Goal: Task Accomplishment & Management: Manage account settings

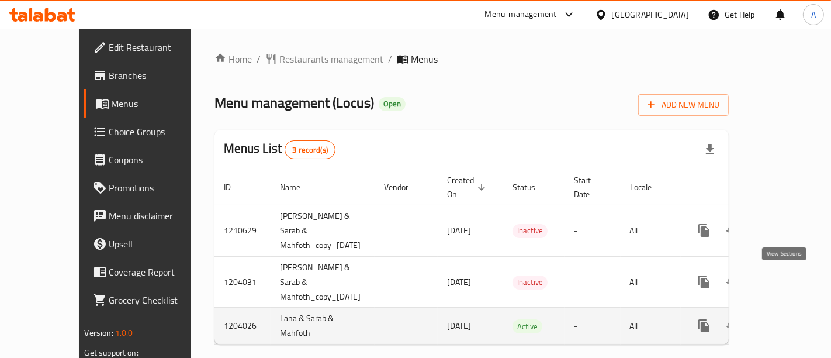
click at [785, 319] on icon "enhanced table" at bounding box center [789, 326] width 14 height 14
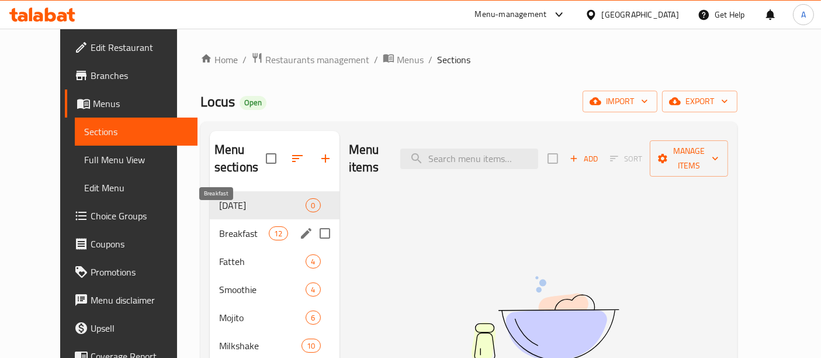
click at [244, 226] on span "Breakfast" at bounding box center [244, 233] width 50 height 14
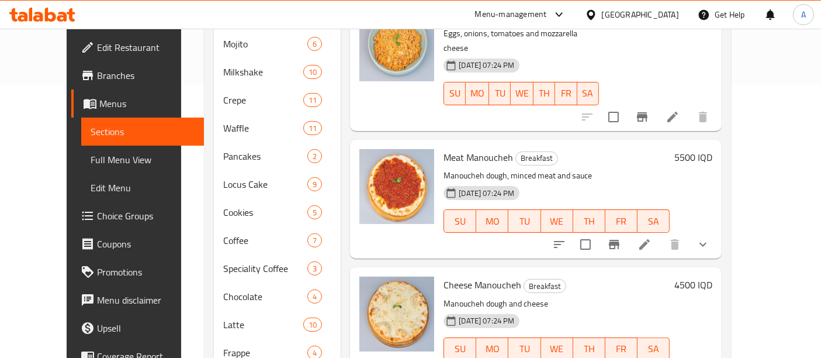
scroll to position [808, 0]
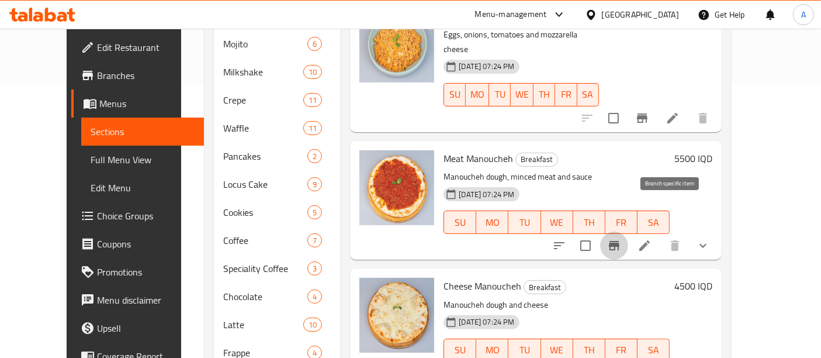
click at [621, 239] on icon "Branch-specific-item" at bounding box center [614, 246] width 14 height 14
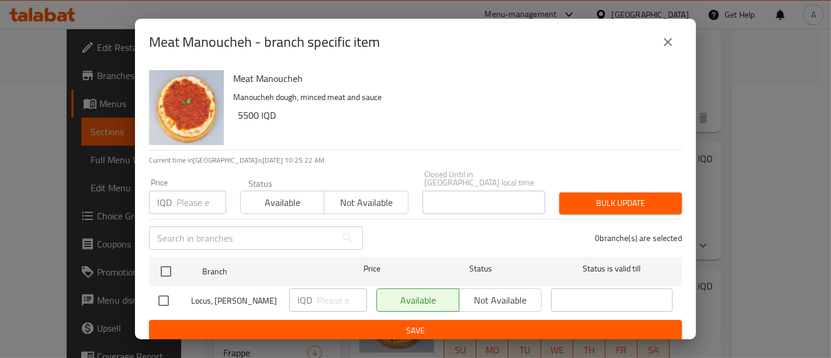
click at [665, 36] on icon "close" at bounding box center [668, 42] width 14 height 14
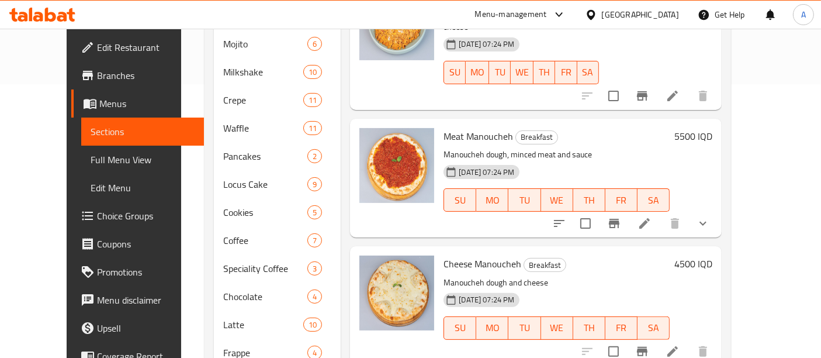
scroll to position [832, 0]
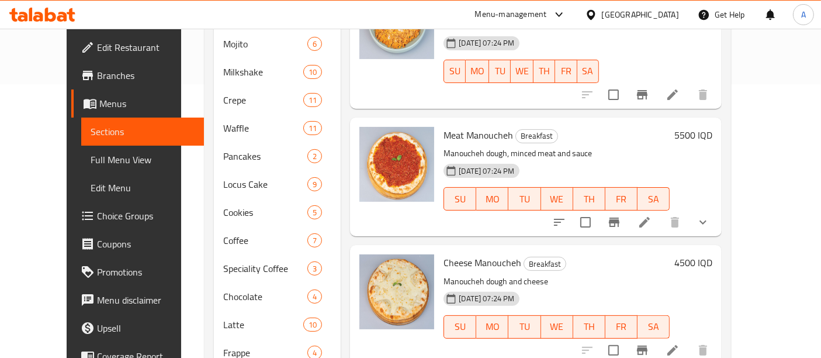
click at [661, 212] on li at bounding box center [644, 222] width 33 height 21
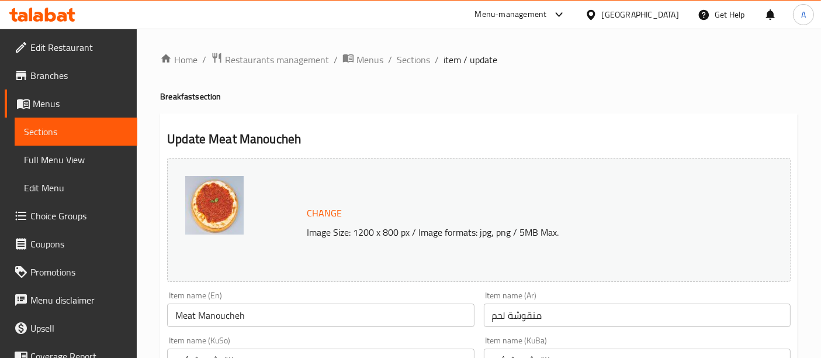
drag, startPoint x: 404, startPoint y: 68, endPoint x: 413, endPoint y: 76, distance: 12.0
click at [404, 67] on span "Sections" at bounding box center [413, 60] width 33 height 14
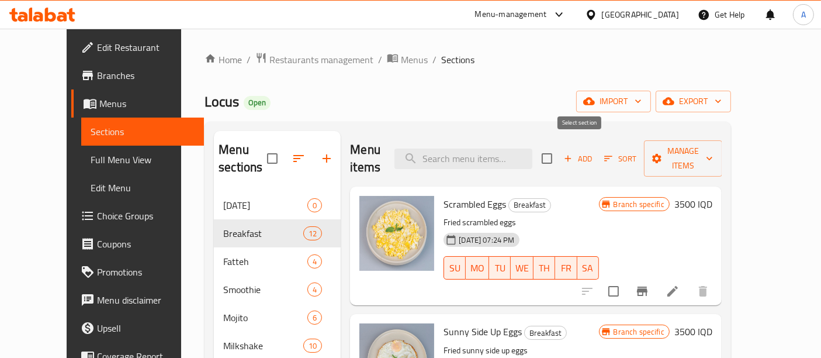
click at [559, 146] on input "checkbox" at bounding box center [547, 158] width 25 height 25
checkbox input "true"
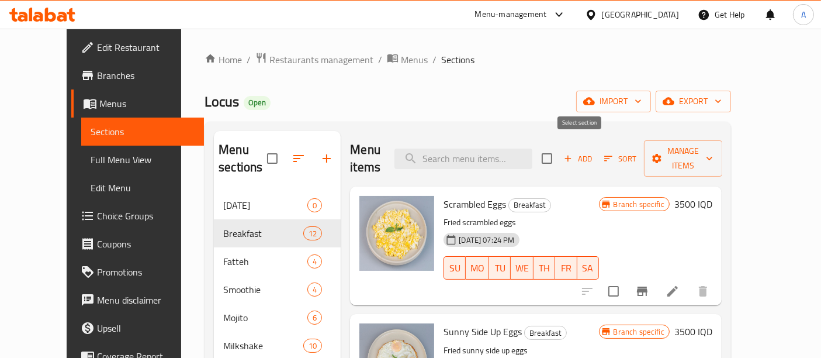
checkbox input "true"
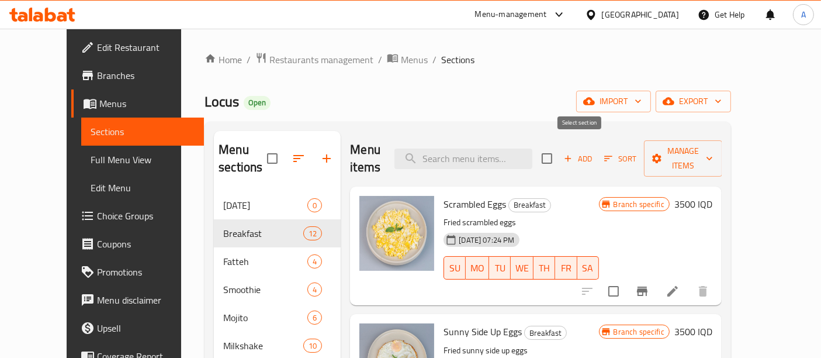
checkbox input "true"
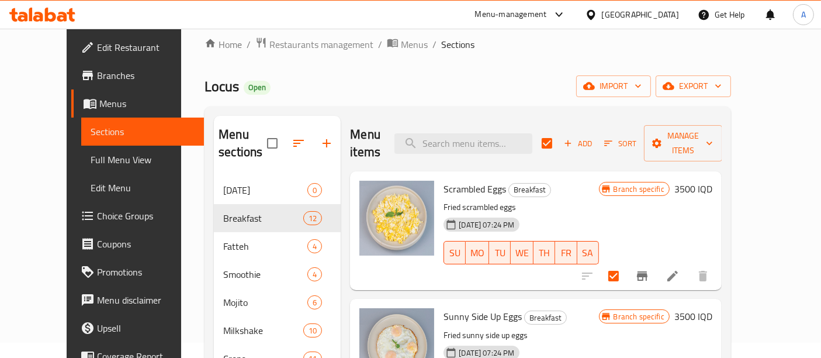
scroll to position [15, 0]
click at [97, 76] on span "Branches" at bounding box center [146, 75] width 98 height 14
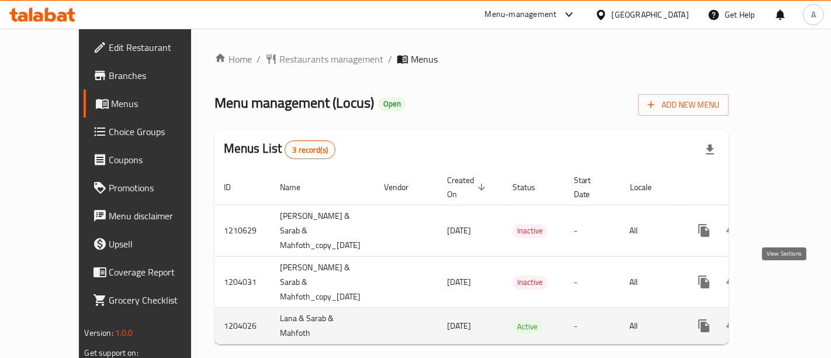
click at [789, 312] on link "enhanced table" at bounding box center [789, 326] width 28 height 28
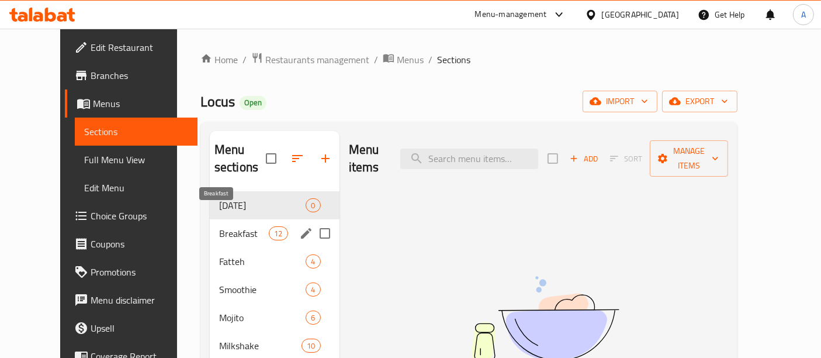
click at [219, 226] on span "Breakfast" at bounding box center [244, 233] width 50 height 14
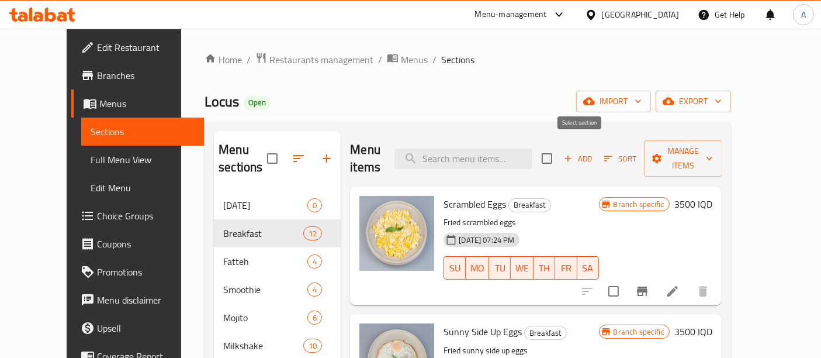
click at [559, 146] on input "checkbox" at bounding box center [547, 158] width 25 height 25
checkbox input "true"
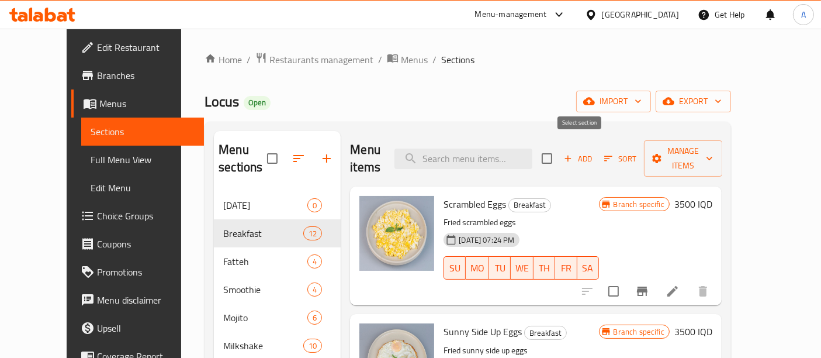
checkbox input "true"
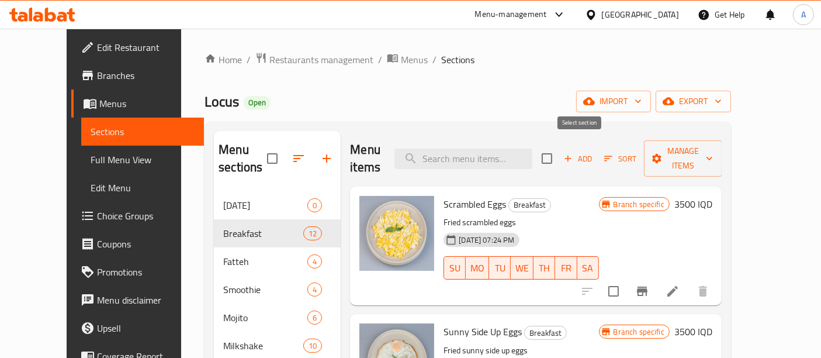
checkbox input "true"
click at [663, 153] on icon "button" at bounding box center [657, 159] width 12 height 12
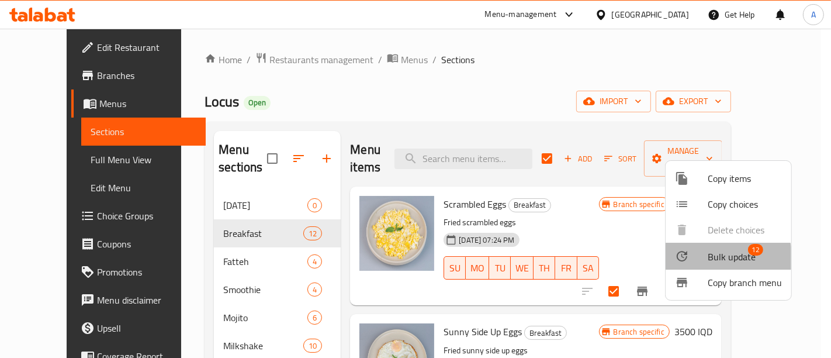
click at [716, 260] on span "Bulk update" at bounding box center [732, 257] width 48 height 14
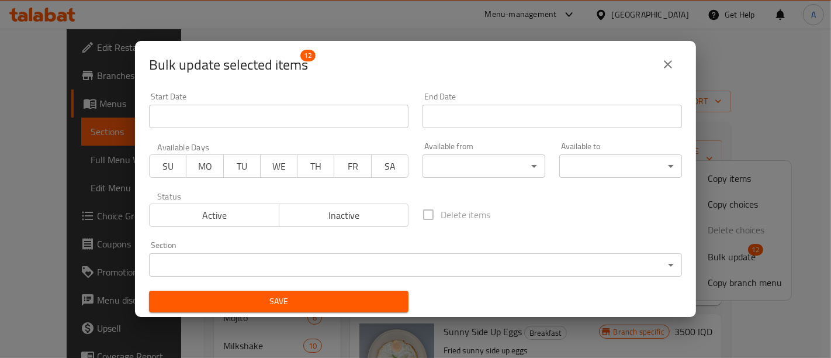
click at [662, 61] on icon "close" at bounding box center [668, 64] width 14 height 14
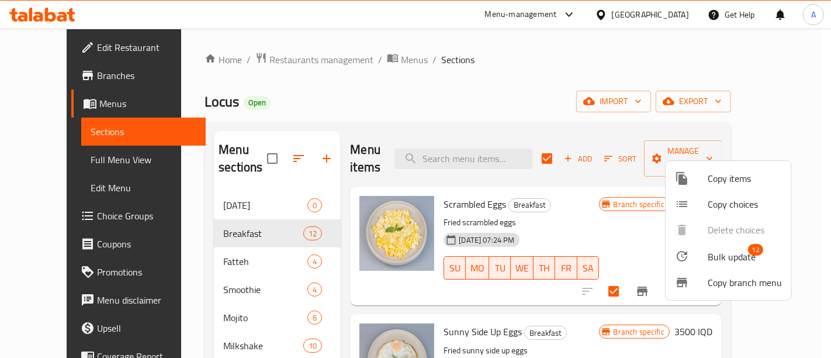
click at [578, 65] on div at bounding box center [415, 179] width 831 height 358
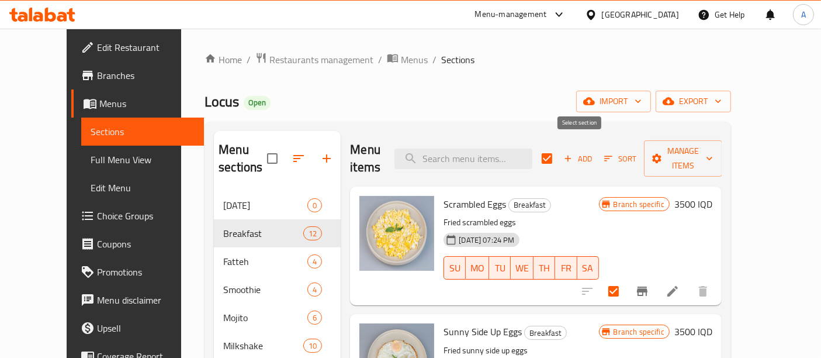
click at [559, 146] on input "checkbox" at bounding box center [547, 158] width 25 height 25
checkbox input "false"
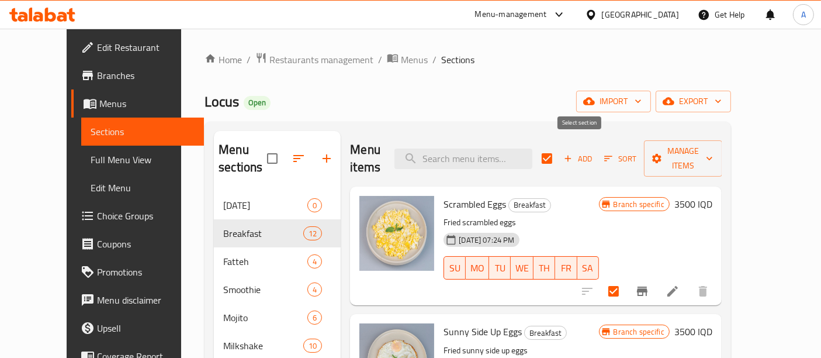
checkbox input "false"
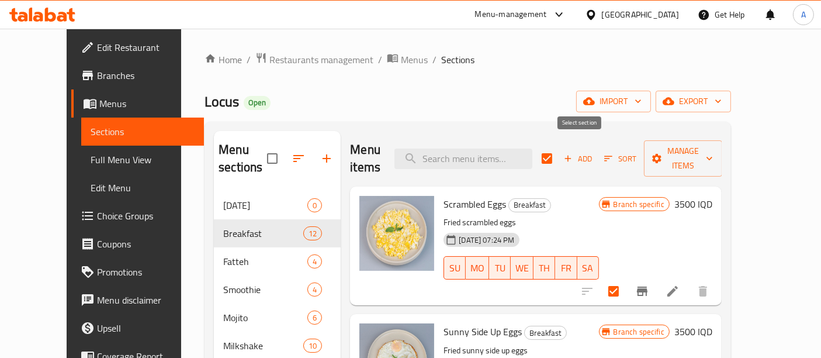
checkbox input "false"
click at [648, 286] on icon "Branch-specific-item" at bounding box center [642, 290] width 11 height 9
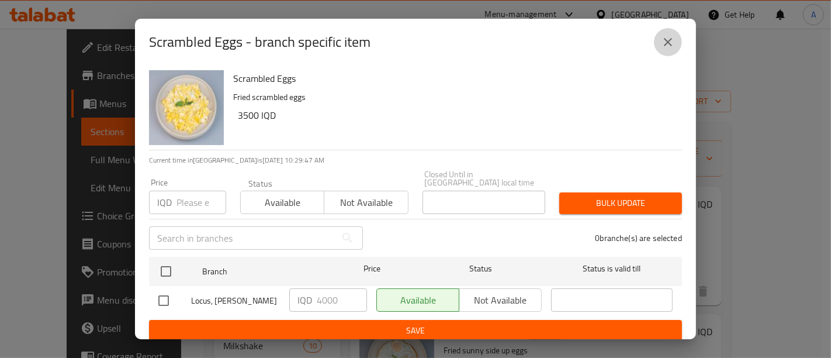
click at [669, 46] on icon "close" at bounding box center [668, 42] width 14 height 14
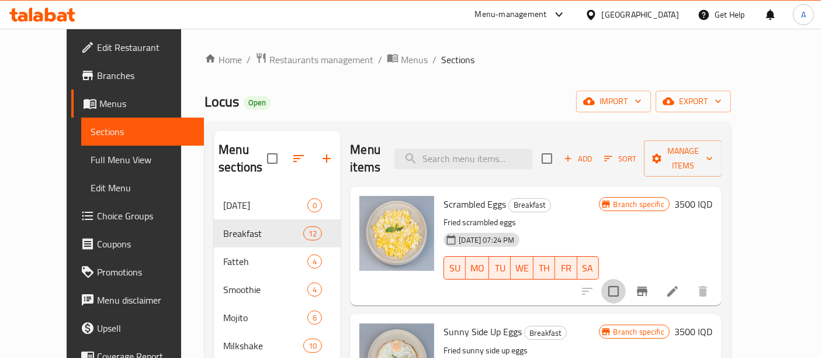
click at [626, 279] on input "checkbox" at bounding box center [614, 291] width 25 height 25
checkbox input "true"
click at [713, 153] on span "Manage items" at bounding box center [684, 158] width 60 height 29
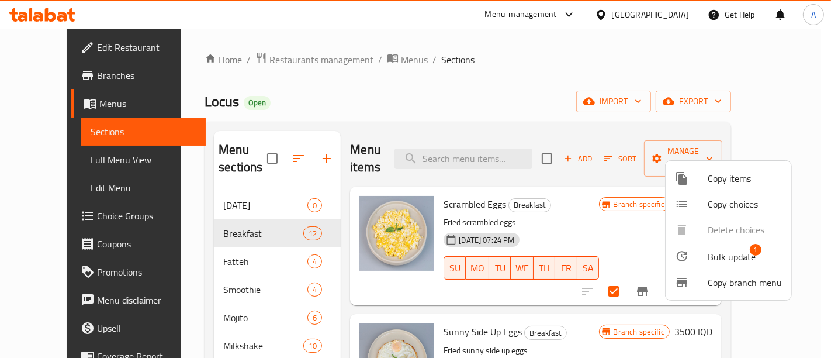
click at [710, 253] on span "Bulk update" at bounding box center [732, 257] width 48 height 14
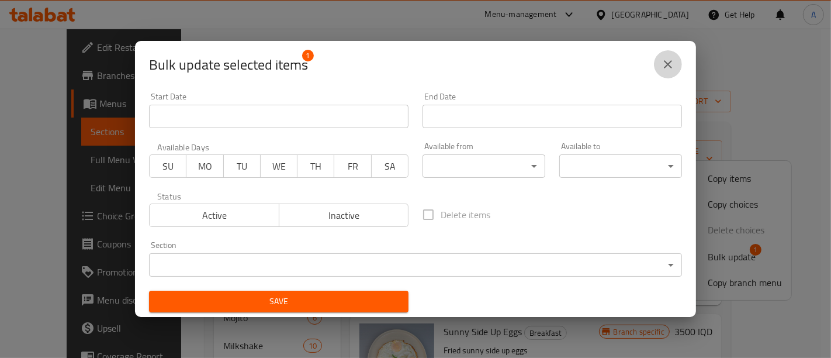
click at [670, 61] on icon "close" at bounding box center [668, 64] width 14 height 14
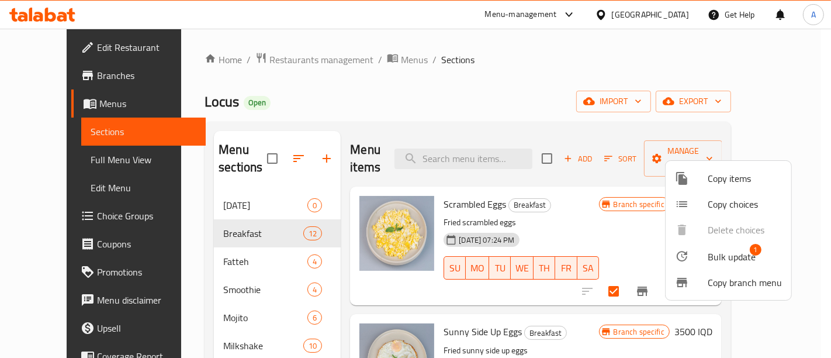
click at [594, 148] on div at bounding box center [415, 179] width 831 height 358
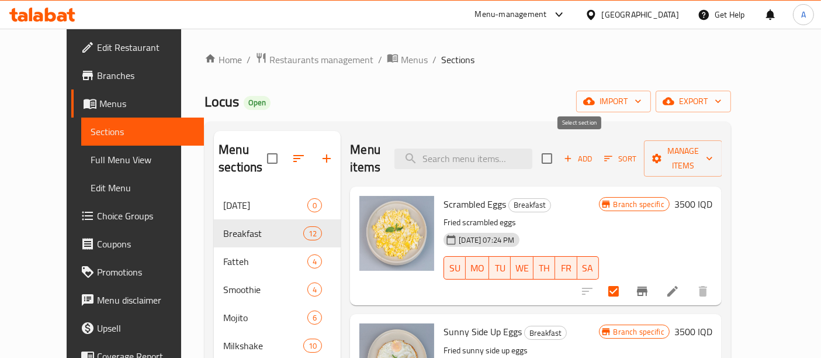
click at [559, 147] on input "checkbox" at bounding box center [547, 158] width 25 height 25
checkbox input "true"
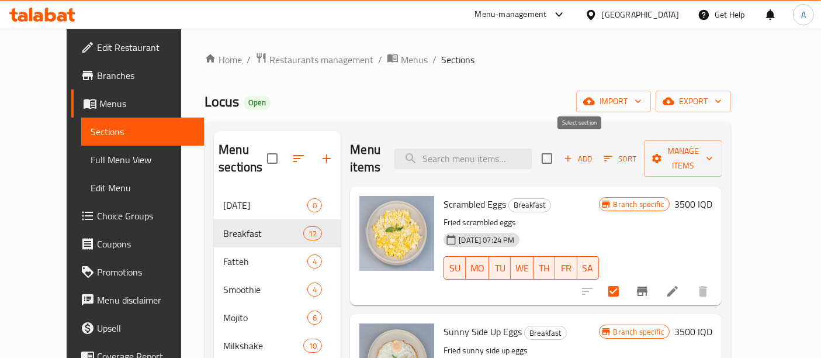
checkbox input "true"
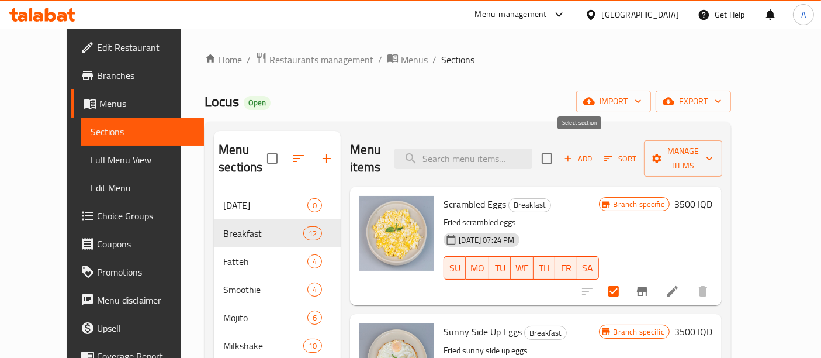
checkbox input "true"
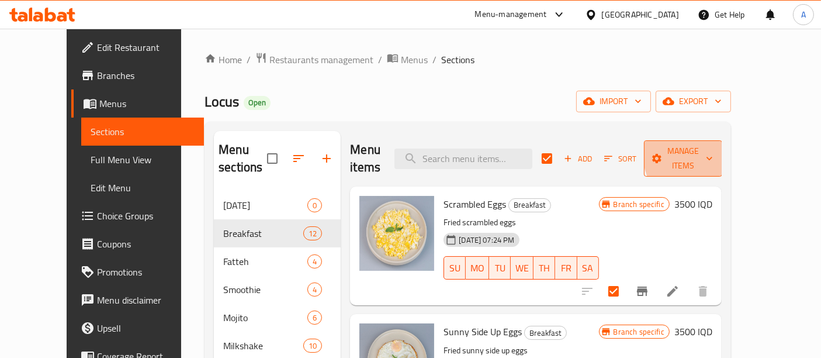
click at [713, 153] on span "Manage items" at bounding box center [684, 158] width 60 height 29
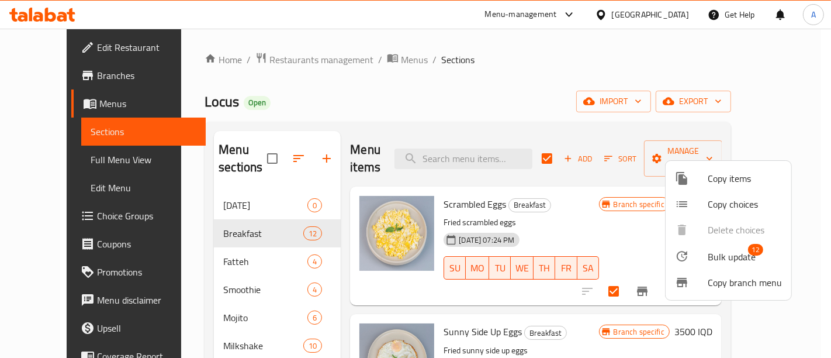
click at [695, 257] on div at bounding box center [691, 256] width 33 height 14
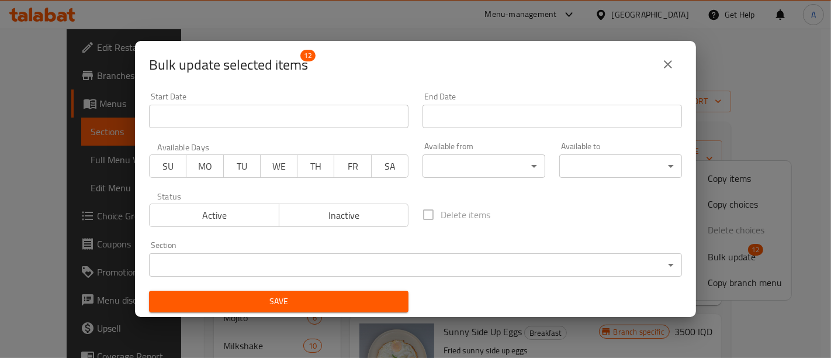
click at [491, 165] on body "​ Menu-management Iraq Get Help A Edit Restaurant Branches Menus Sections Full …" at bounding box center [415, 193] width 831 height 329
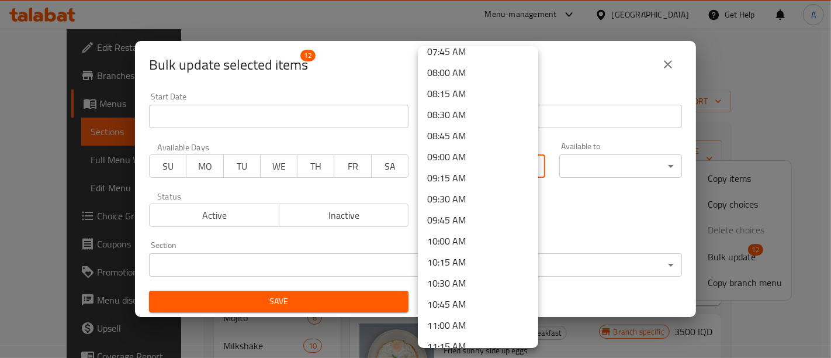
scroll to position [662, 0]
click at [452, 67] on li "08:00 AM" at bounding box center [478, 73] width 120 height 21
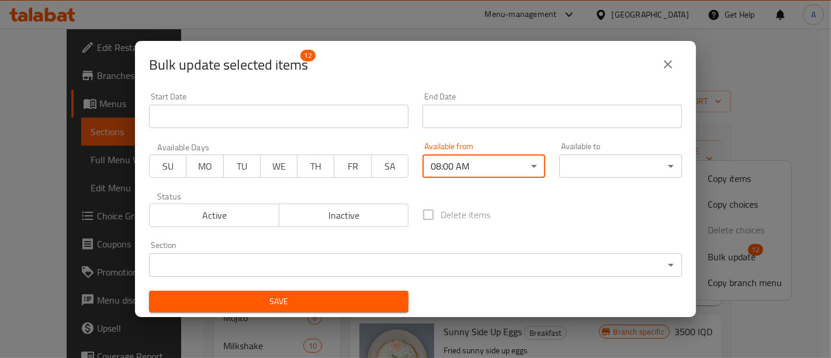
click at [581, 171] on body "​ Menu-management Iraq Get Help A Edit Restaurant Branches Menus Sections Full …" at bounding box center [415, 193] width 831 height 329
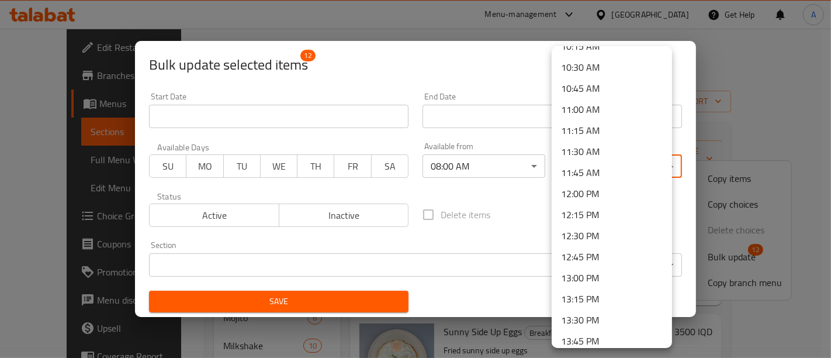
scroll to position [870, 0]
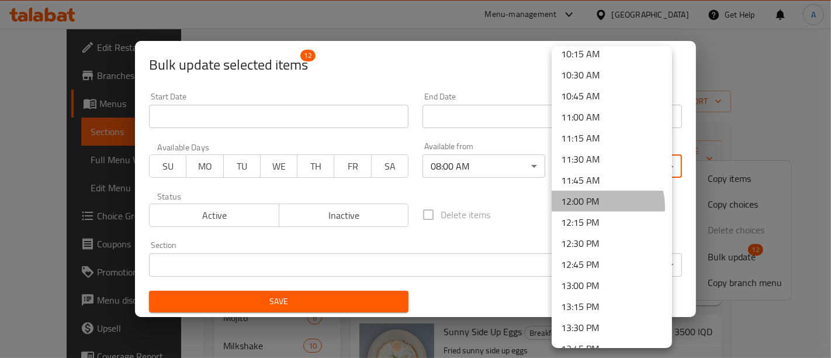
click at [603, 206] on li "12:00 PM" at bounding box center [612, 201] width 120 height 21
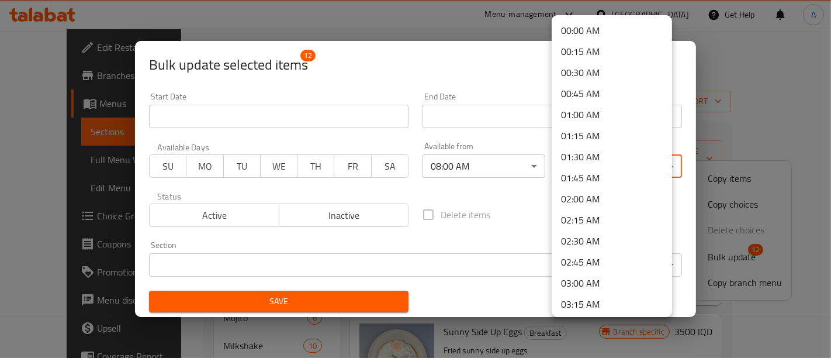
click at [597, 166] on body "​ Menu-management Iraq Get Help A Edit Restaurant Branches Menus Sections Full …" at bounding box center [415, 193] width 831 height 329
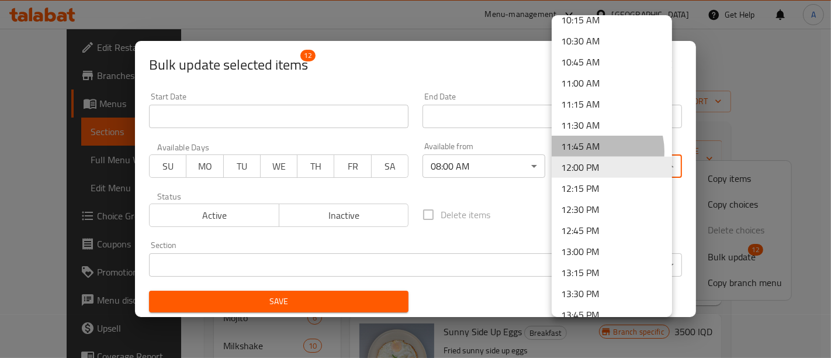
click at [593, 150] on li "11:45 AM" at bounding box center [612, 146] width 120 height 21
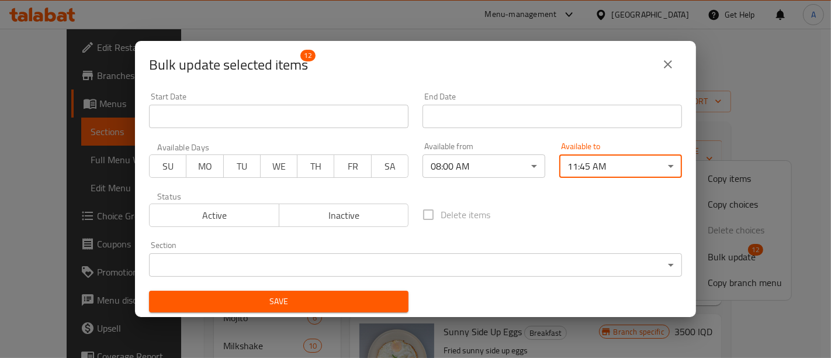
click at [601, 176] on div "Available to 11:45 AM ​" at bounding box center [620, 160] width 137 height 50
click at [596, 165] on body "​ Menu-management Iraq Get Help A Edit Restaurant Branches Menus Sections Full …" at bounding box center [415, 193] width 831 height 329
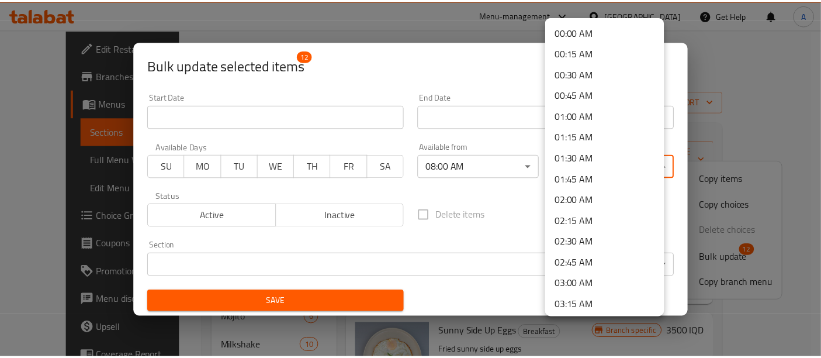
scroll to position [853, 0]
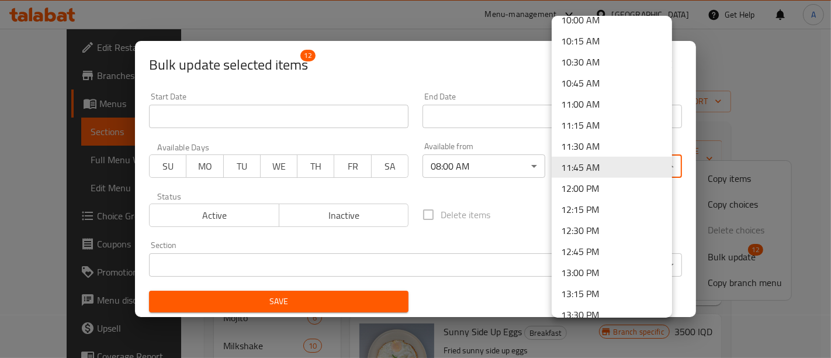
click at [592, 181] on li "12:00 PM" at bounding box center [612, 188] width 120 height 21
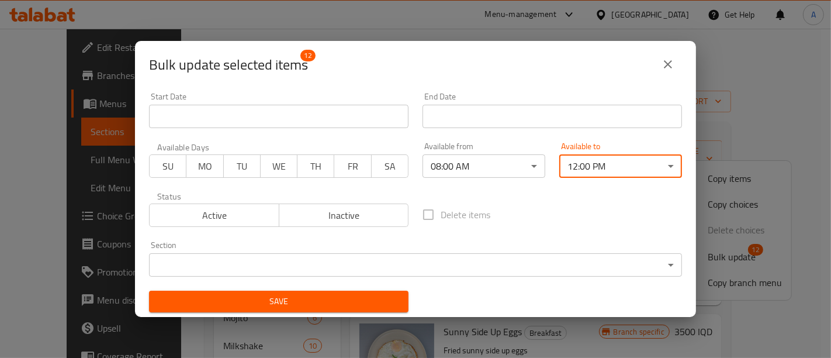
click at [269, 306] on span "Save" at bounding box center [278, 301] width 241 height 15
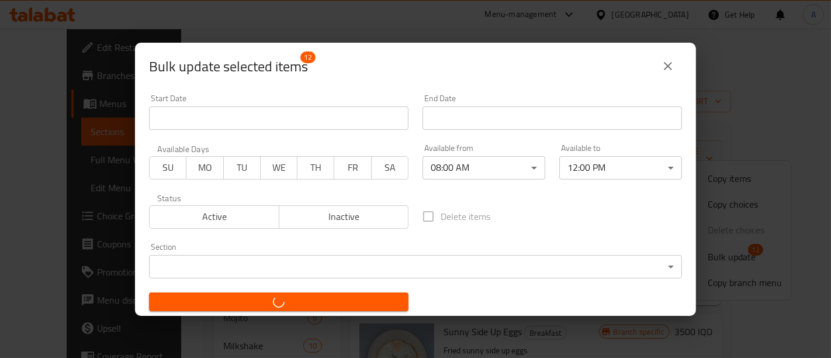
checkbox input "false"
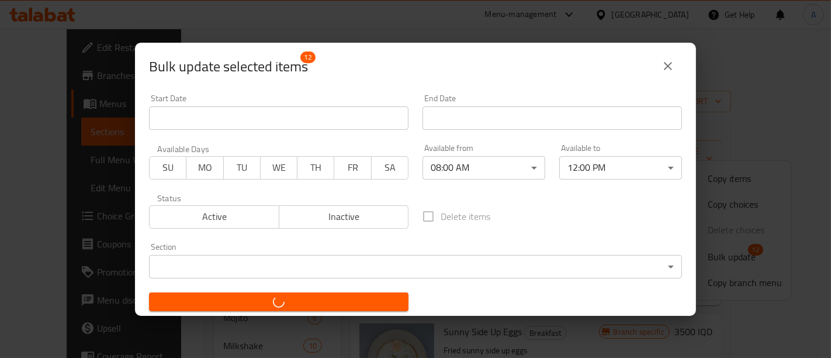
checkbox input "false"
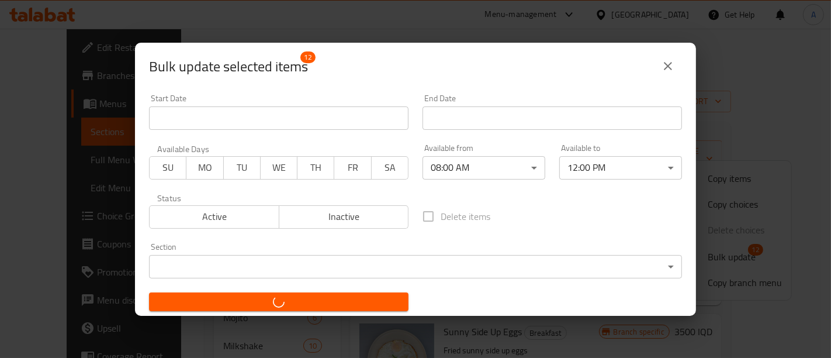
checkbox input "false"
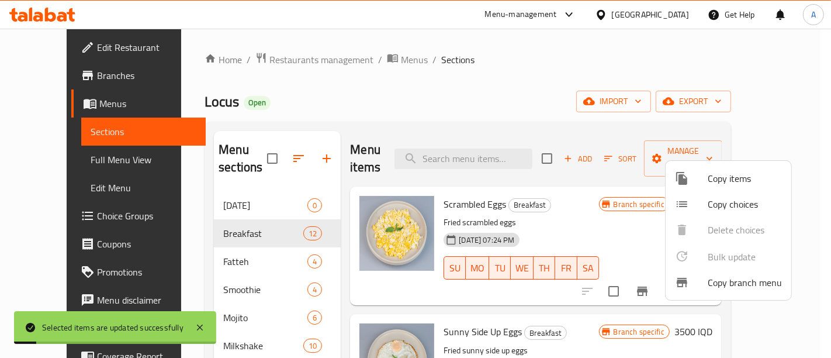
click at [502, 276] on div at bounding box center [415, 179] width 831 height 358
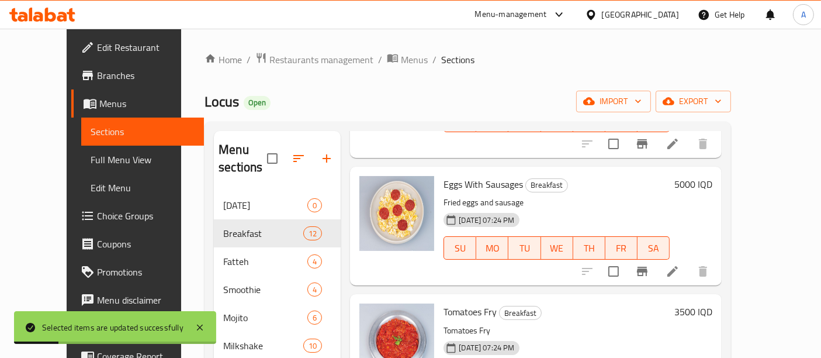
scroll to position [886, 0]
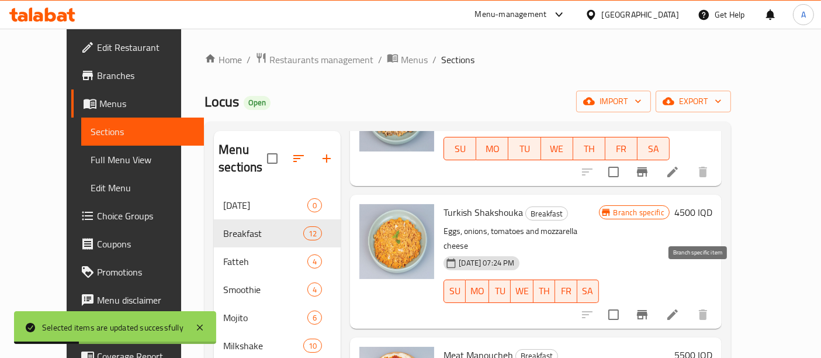
click at [649, 307] on icon "Branch-specific-item" at bounding box center [642, 314] width 14 height 14
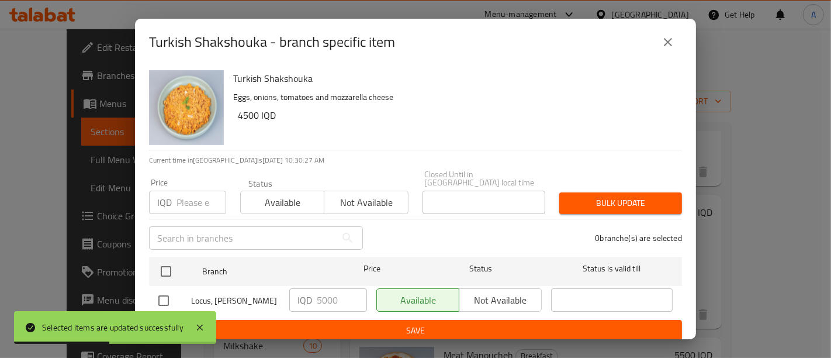
click at [665, 47] on icon "close" at bounding box center [668, 42] width 14 height 14
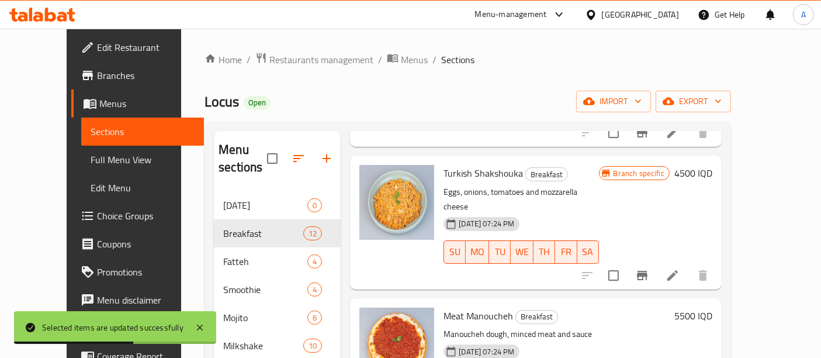
scroll to position [296, 0]
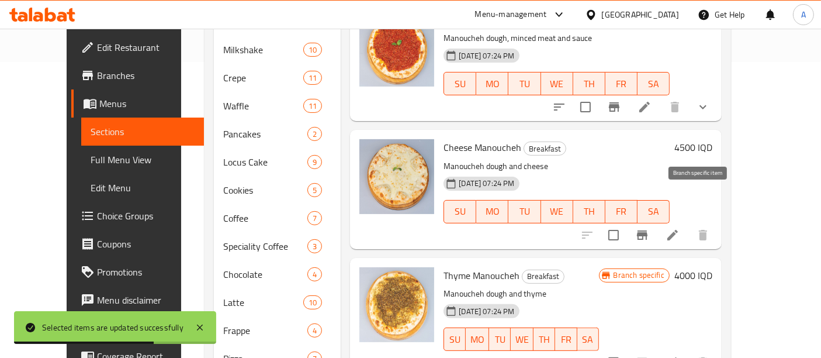
click at [648, 230] on icon "Branch-specific-item" at bounding box center [642, 234] width 11 height 9
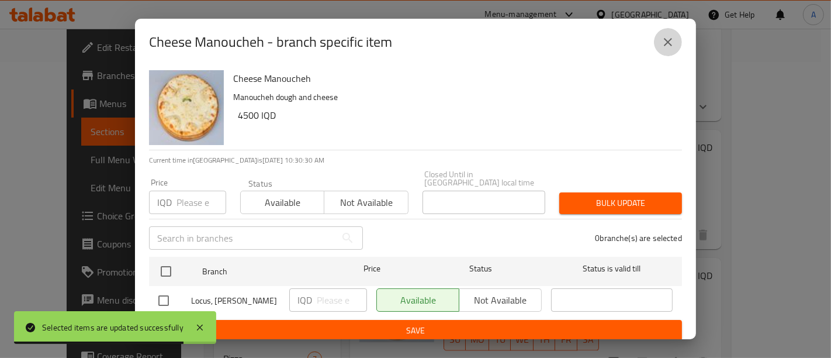
click at [665, 44] on icon "close" at bounding box center [668, 42] width 14 height 14
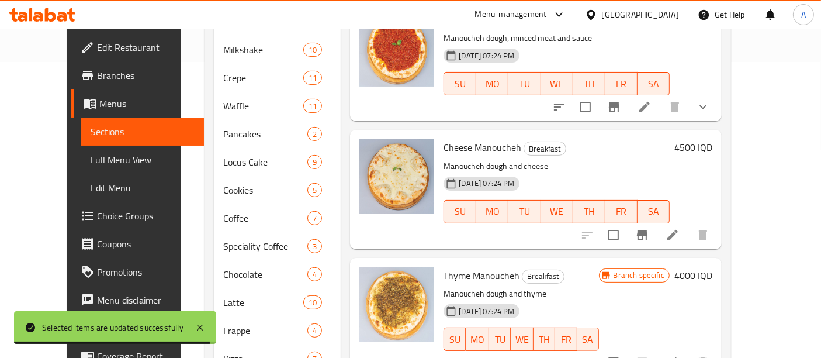
click at [648, 357] on icon "Branch-specific-item" at bounding box center [642, 362] width 11 height 9
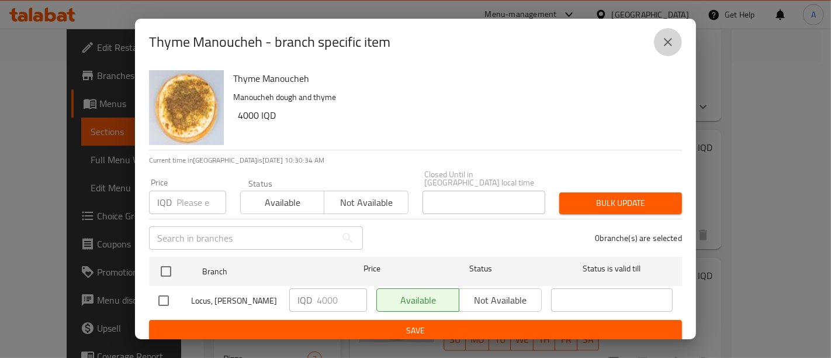
click at [668, 42] on icon "close" at bounding box center [668, 42] width 8 height 8
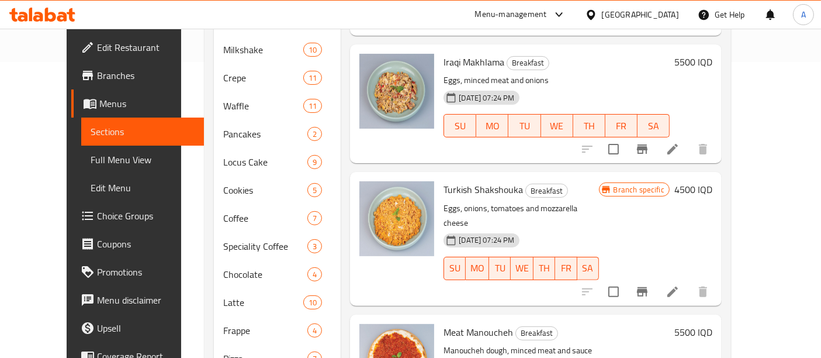
scroll to position [608, 0]
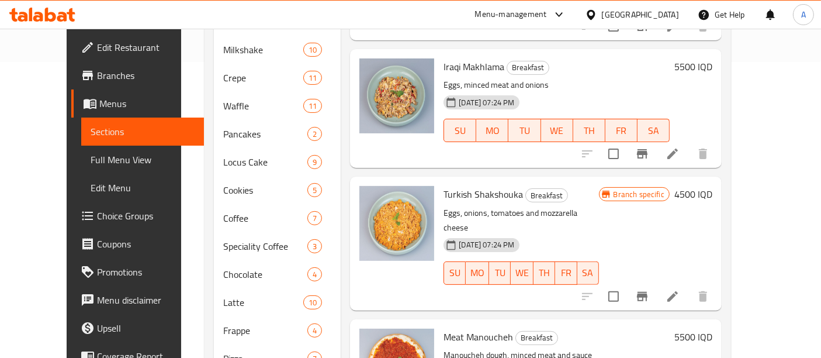
click at [649, 147] on icon "Branch-specific-item" at bounding box center [642, 154] width 14 height 14
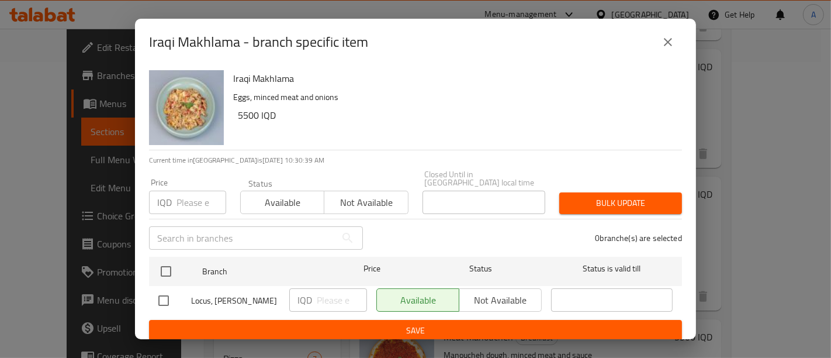
click at [669, 38] on icon "close" at bounding box center [668, 42] width 14 height 14
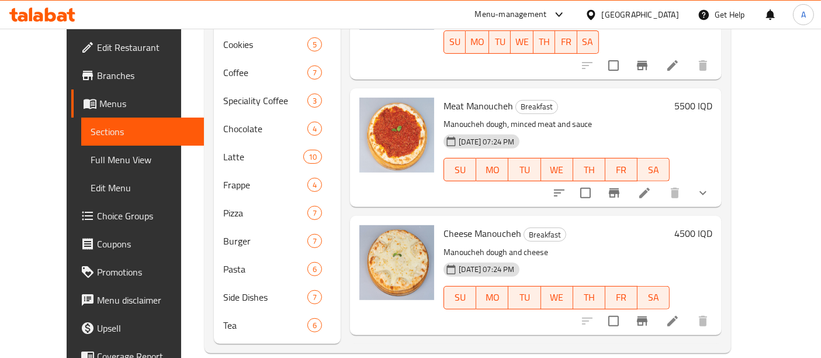
scroll to position [688, 0]
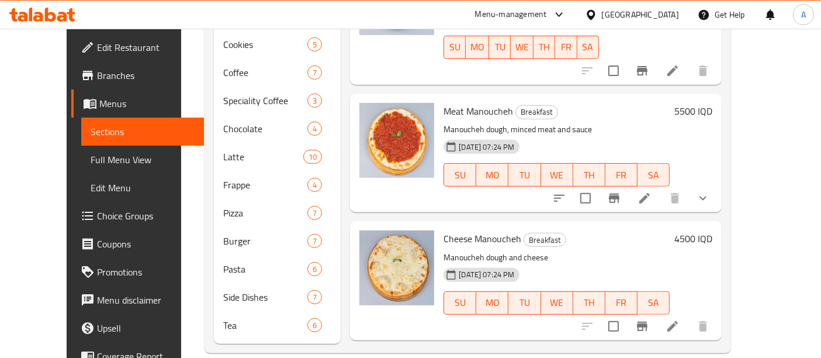
click at [713, 103] on h6 "5500 IQD" at bounding box center [694, 111] width 38 height 16
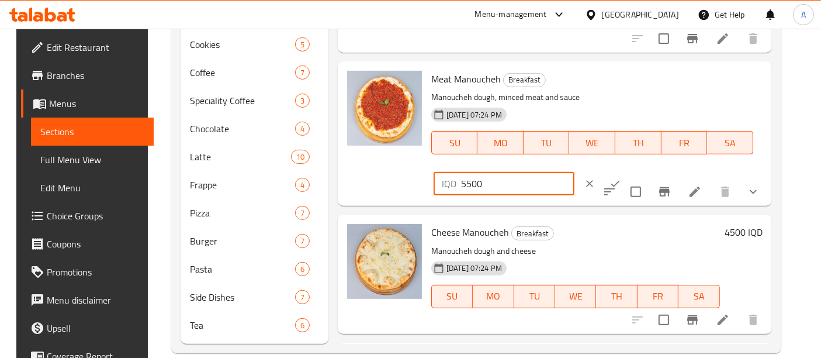
drag, startPoint x: 617, startPoint y: 84, endPoint x: 602, endPoint y: 86, distance: 15.3
click at [575, 172] on div "IQD 5500 ​" at bounding box center [504, 183] width 141 height 23
type input "6000"
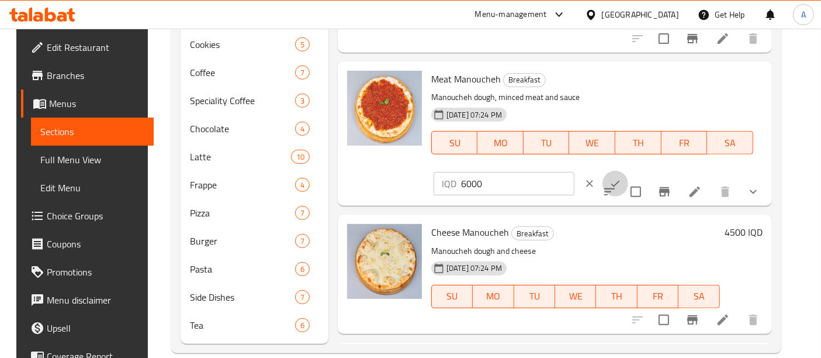
click at [621, 178] on icon "ok" at bounding box center [616, 184] width 12 height 12
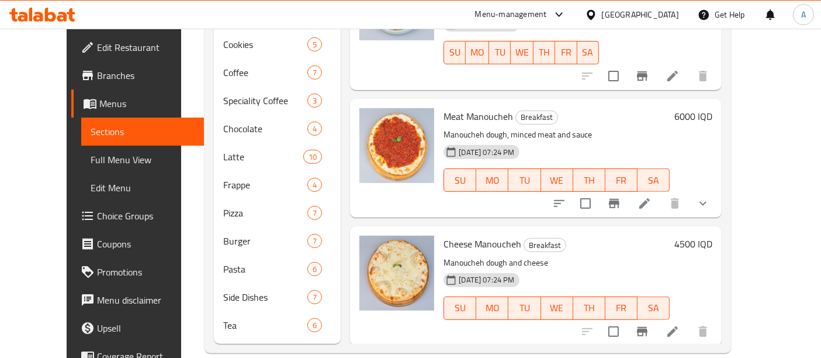
scroll to position [692, 0]
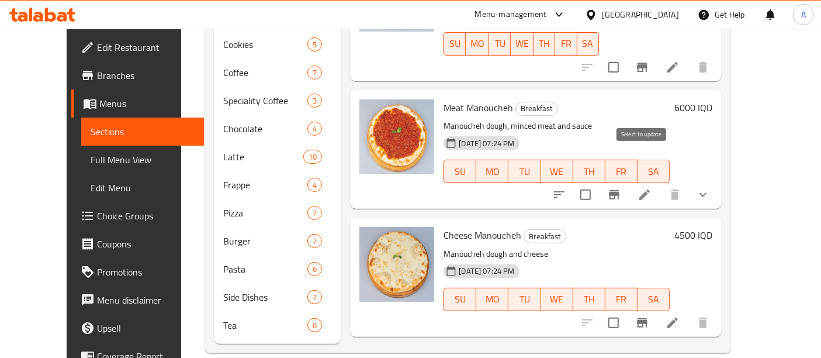
click at [598, 182] on input "checkbox" at bounding box center [585, 194] width 25 height 25
checkbox input "true"
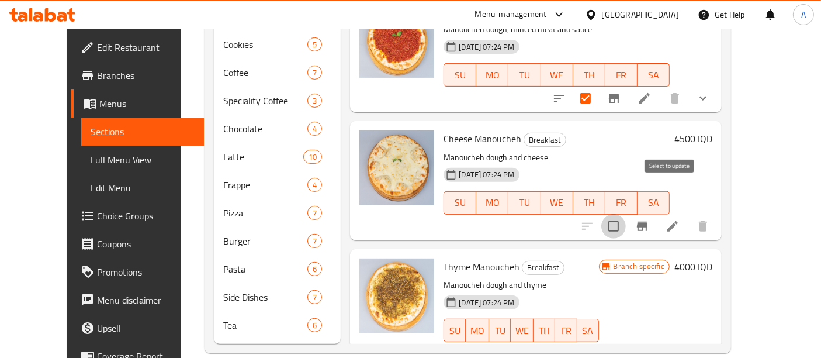
click at [626, 214] on input "checkbox" at bounding box center [614, 226] width 25 height 25
checkbox input "true"
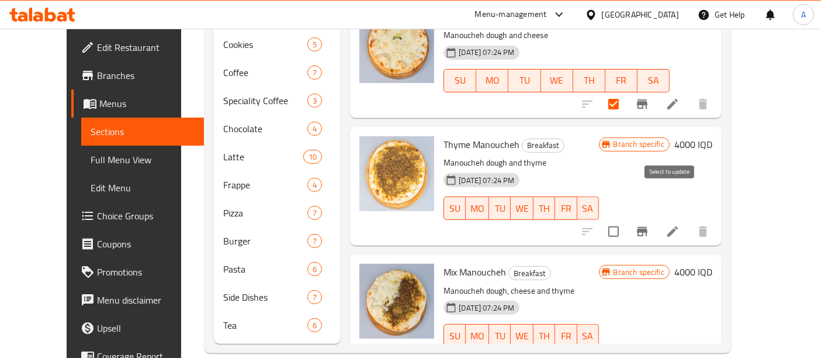
click at [626, 219] on input "checkbox" at bounding box center [614, 231] width 25 height 25
checkbox input "true"
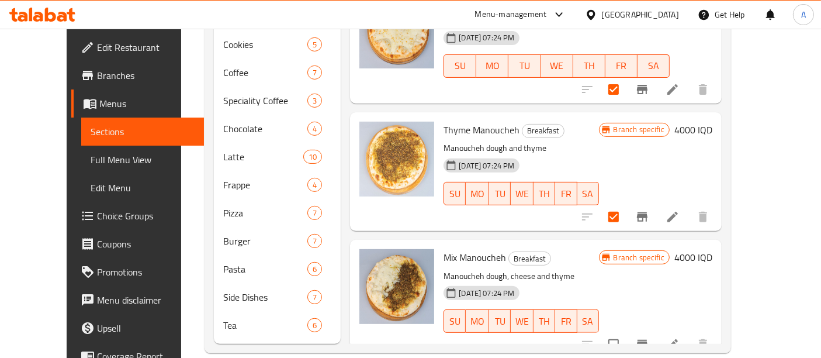
click at [626, 332] on input "checkbox" at bounding box center [614, 344] width 25 height 25
checkbox input "true"
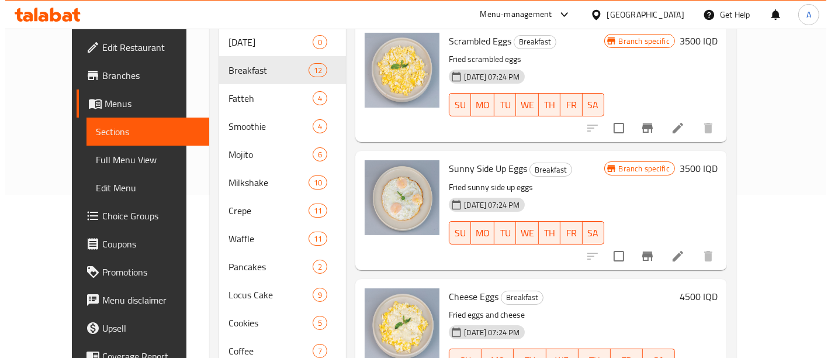
scroll to position [0, 0]
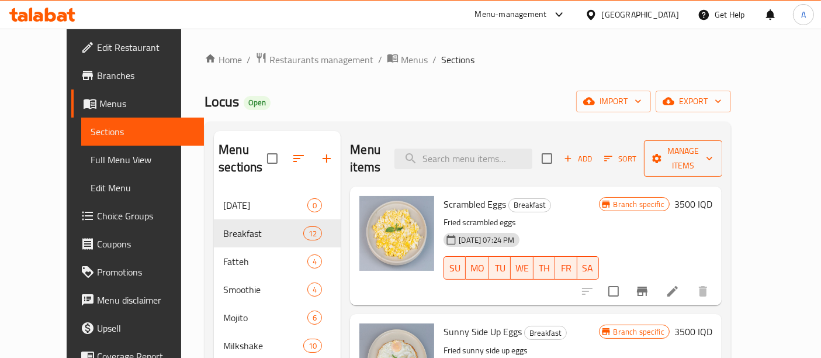
click at [713, 144] on span "Manage items" at bounding box center [684, 158] width 60 height 29
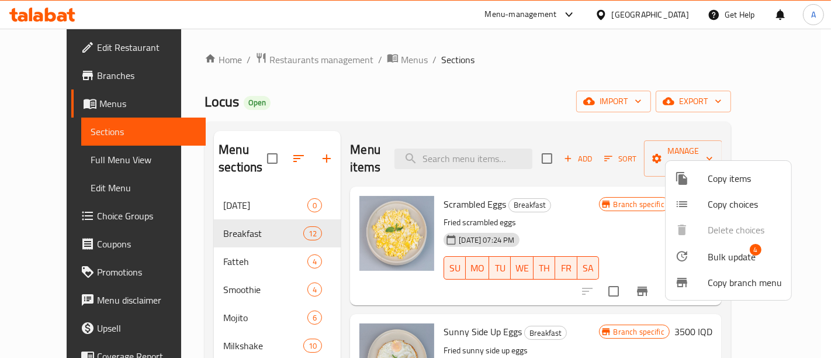
click at [703, 262] on div at bounding box center [691, 256] width 33 height 14
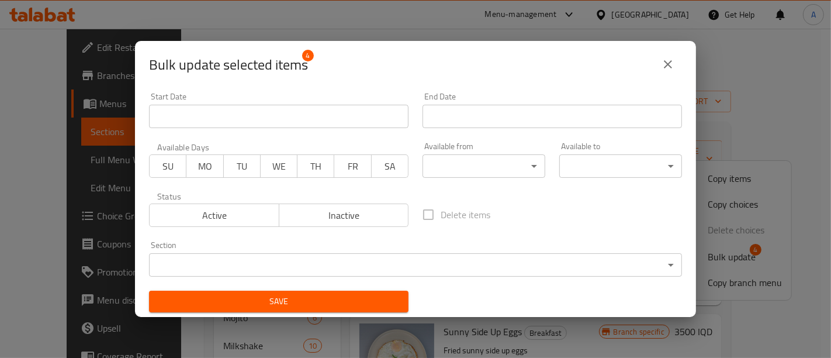
click at [460, 171] on body "​ Menu-management Iraq Get Help A Edit Restaurant Branches Menus Sections Full …" at bounding box center [415, 193] width 831 height 329
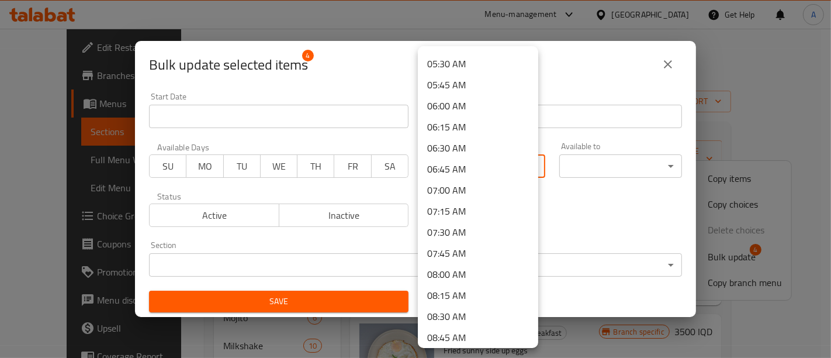
scroll to position [462, 0]
click at [451, 271] on li "08:00 AM" at bounding box center [478, 272] width 120 height 21
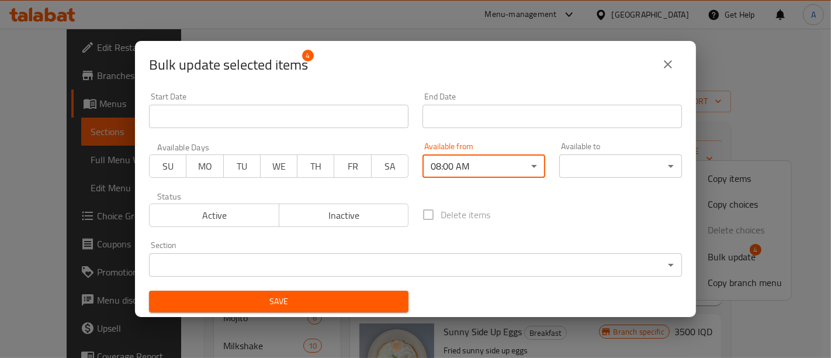
click at [582, 163] on body "​ Menu-management Iraq Get Help A Edit Restaurant Branches Menus Sections Full …" at bounding box center [415, 193] width 831 height 329
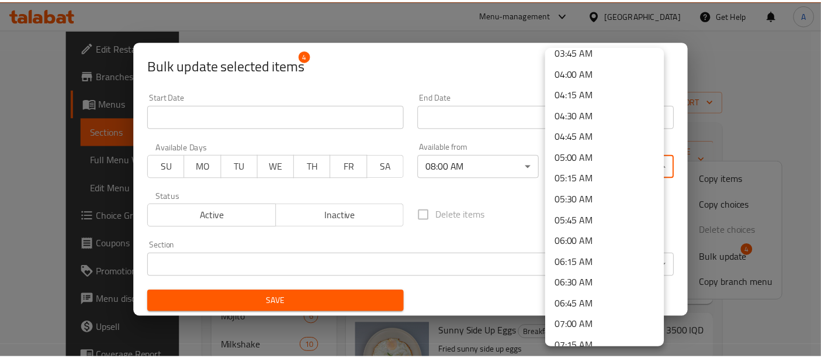
scroll to position [0, 0]
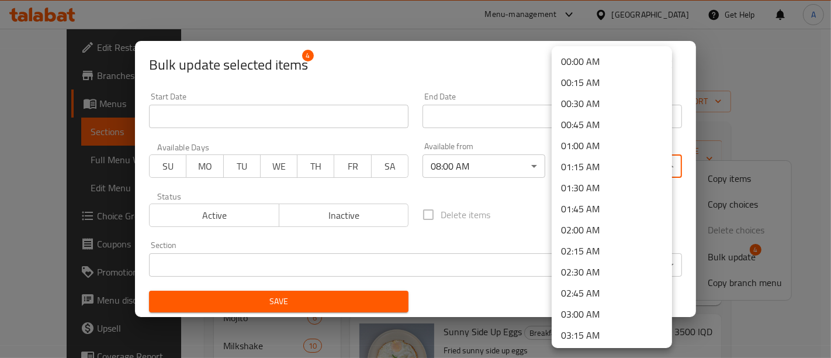
click at [597, 68] on li "00:00 AM" at bounding box center [612, 61] width 120 height 21
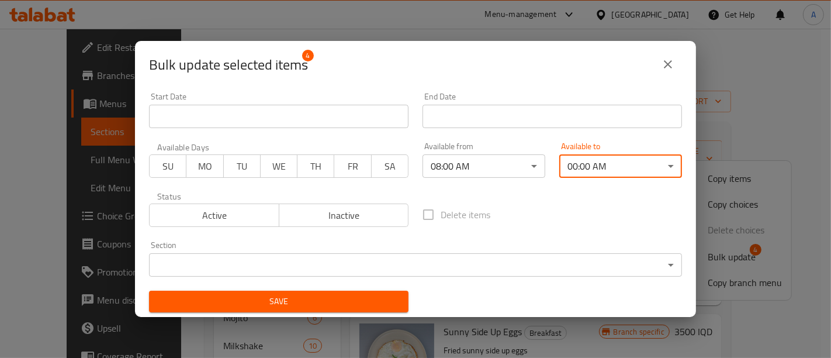
click at [329, 295] on span "Save" at bounding box center [278, 301] width 241 height 15
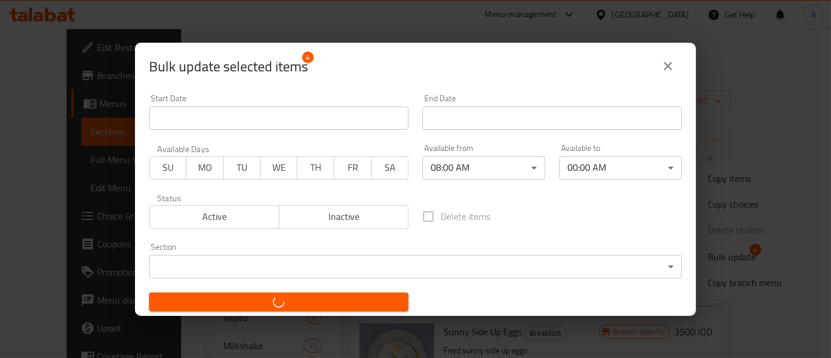
checkbox input "false"
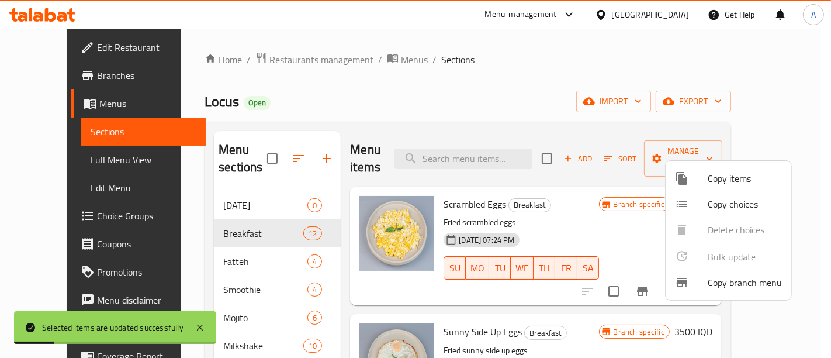
click at [574, 68] on div at bounding box center [415, 179] width 831 height 358
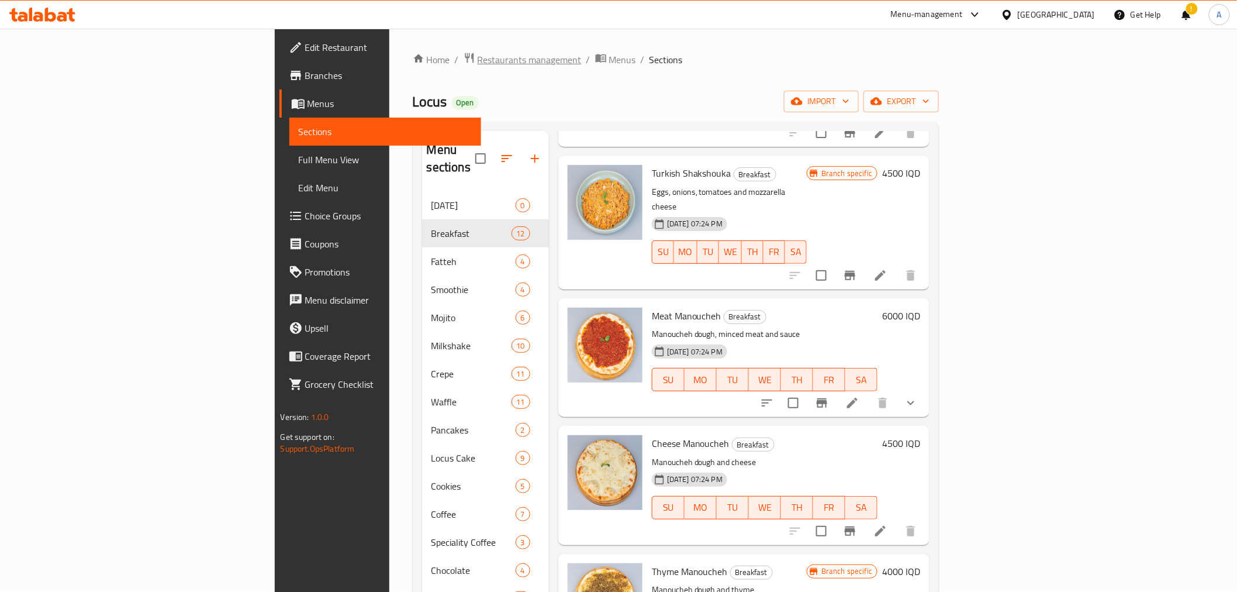
click at [413, 68] on div "Home / Restaurants management / Menus / Sections Locus Open import export Menu …" at bounding box center [676, 423] width 527 height 742
click at [478, 66] on span "Restaurants management" at bounding box center [530, 60] width 104 height 14
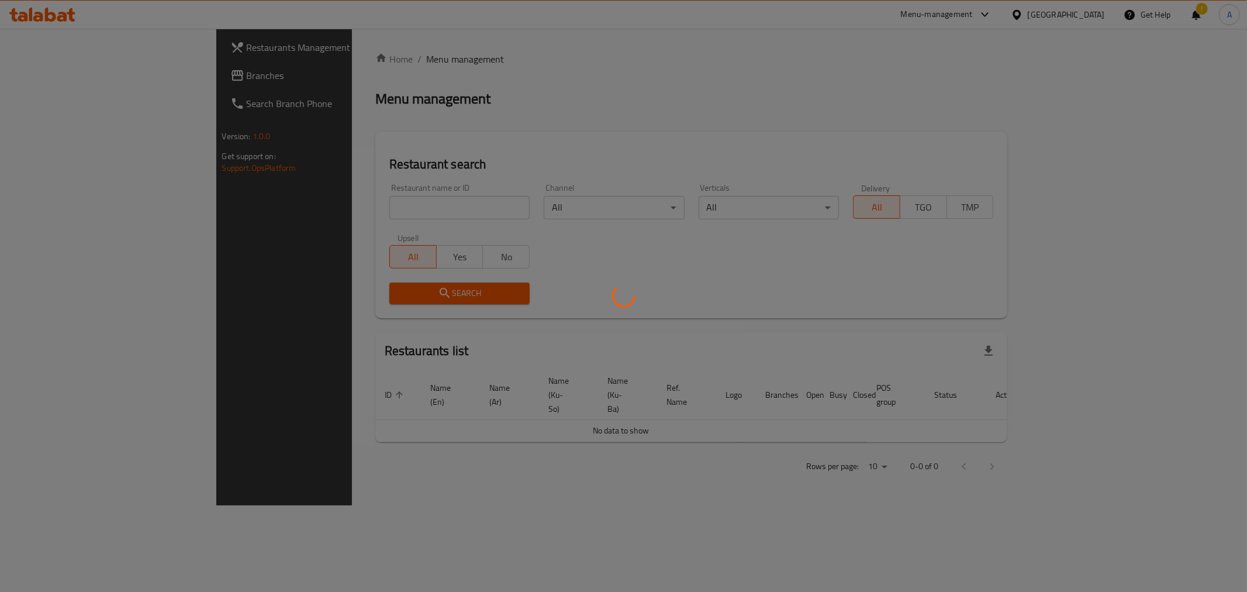
click at [340, 208] on div at bounding box center [623, 296] width 1247 height 592
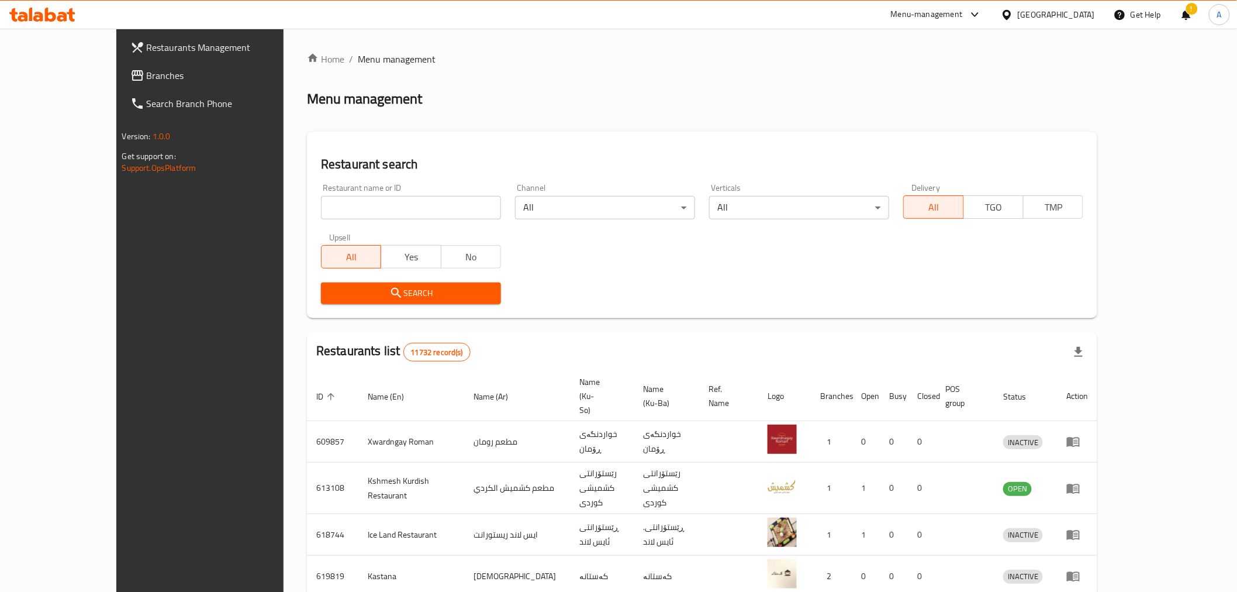
click at [350, 202] on input "search" at bounding box center [411, 207] width 180 height 23
type input "pinkber"
click at [350, 291] on span "Search" at bounding box center [410, 293] width 161 height 15
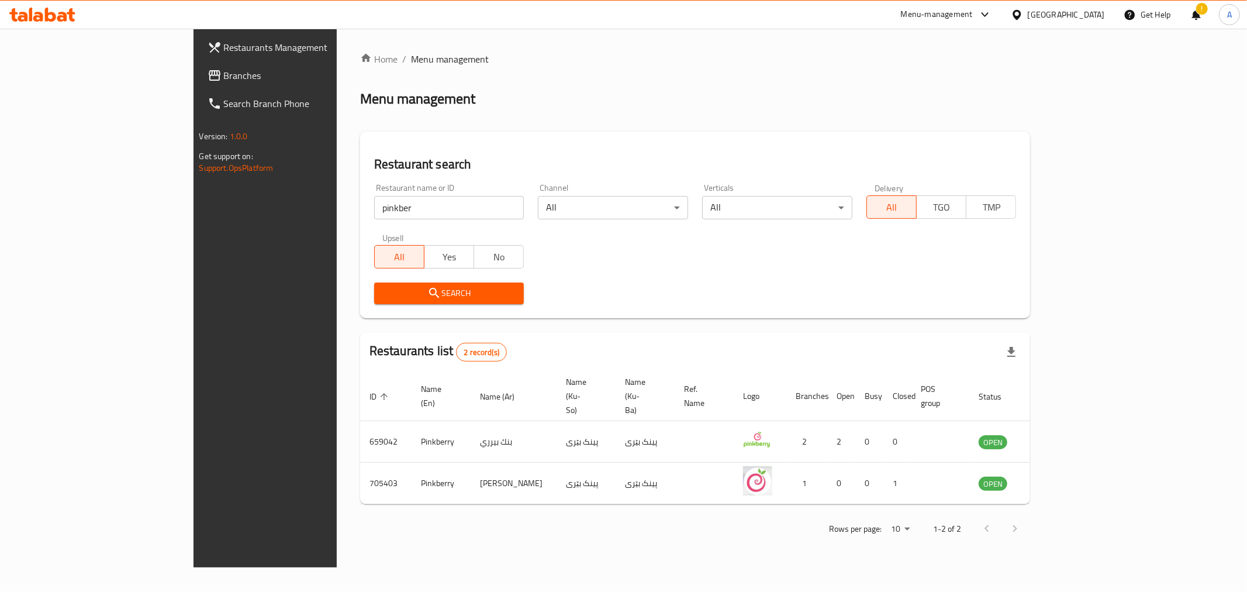
click at [224, 73] on span "Branches" at bounding box center [308, 75] width 168 height 14
